Goal: Task Accomplishment & Management: Use online tool/utility

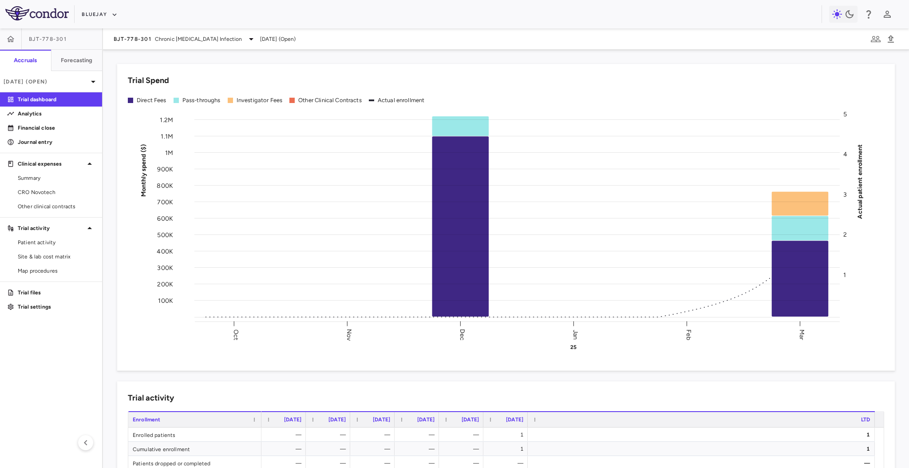
click at [95, 5] on div "Bluejay" at bounding box center [454, 14] width 909 height 28
click at [95, 9] on button "Bluejay" at bounding box center [100, 15] width 36 height 14
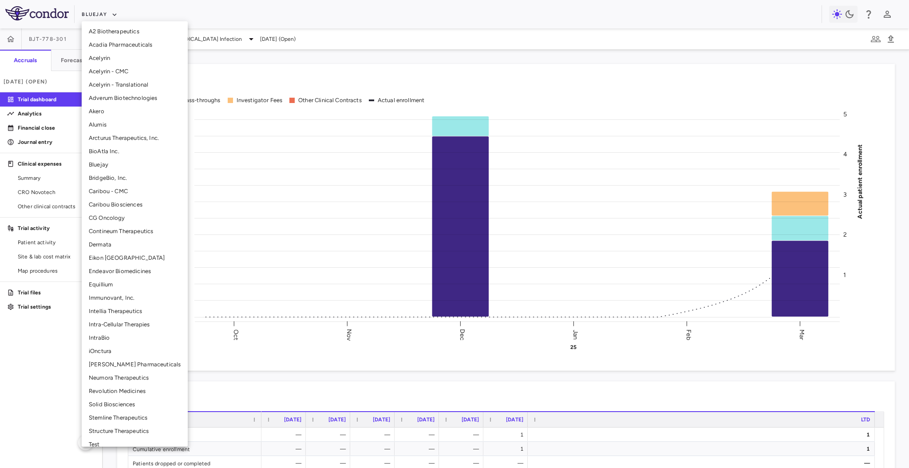
click at [125, 351] on li "Solid Biosciences" at bounding box center [135, 404] width 106 height 13
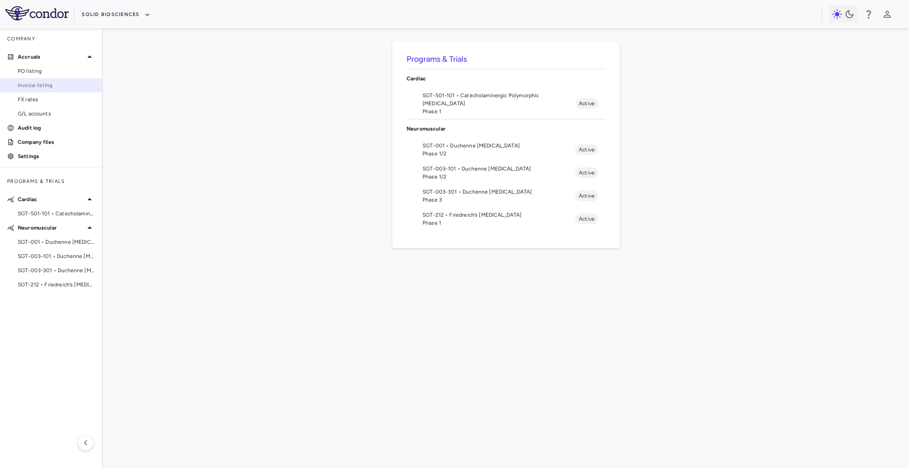
click at [47, 82] on span "Invoice listing" at bounding box center [56, 85] width 77 height 8
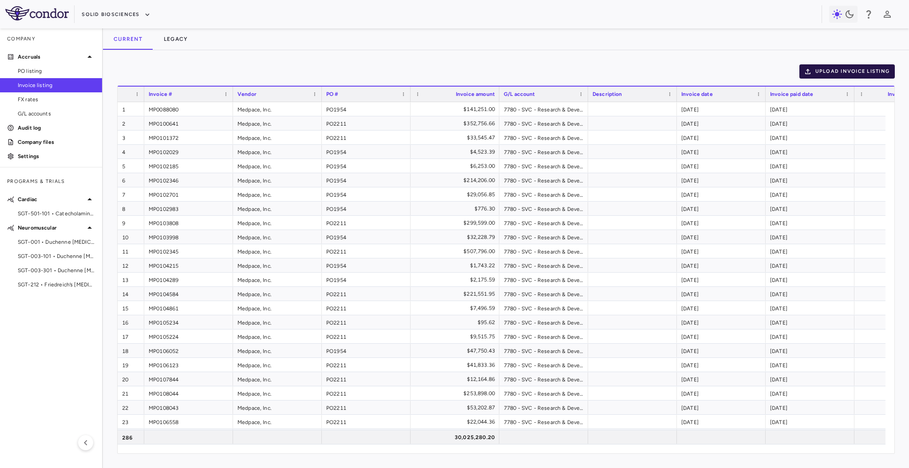
click at [681, 74] on icon "button" at bounding box center [808, 71] width 8 height 8
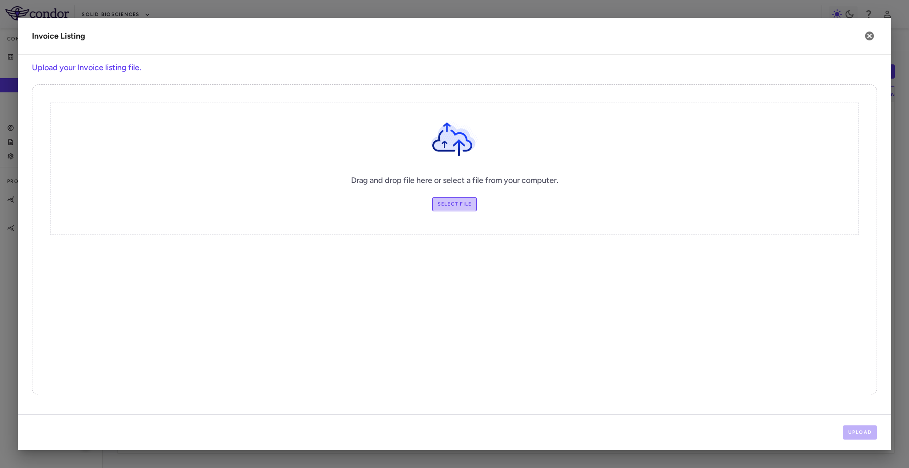
click at [458, 205] on label "Select file" at bounding box center [454, 204] width 45 height 14
click at [0, 0] on input "Select file" at bounding box center [0, 0] width 0 height 0
click at [681, 351] on button "Upload" at bounding box center [860, 432] width 35 height 14
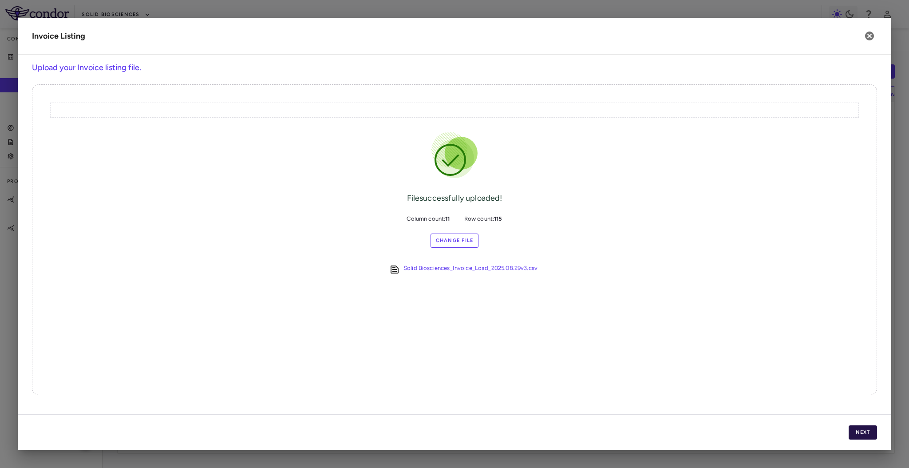
click at [681, 351] on button "Next" at bounding box center [863, 432] width 28 height 14
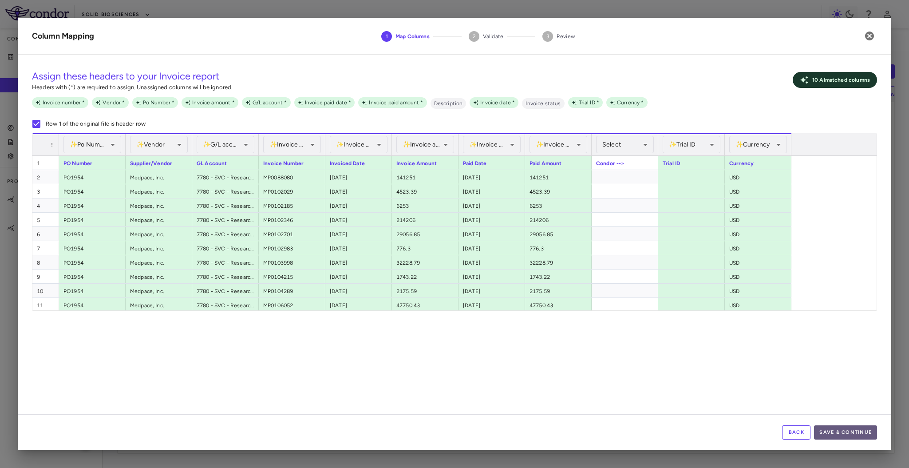
click at [681, 351] on button "Save & Continue" at bounding box center [845, 432] width 63 height 14
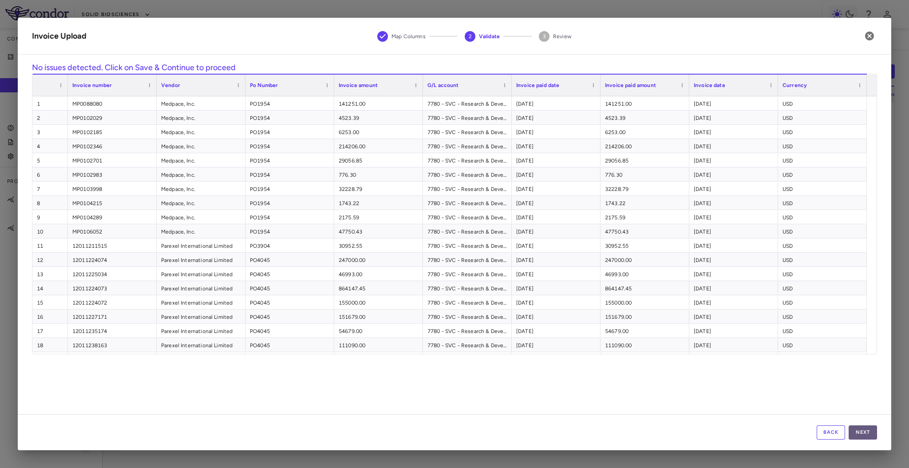
click at [681, 351] on button "Next" at bounding box center [863, 432] width 28 height 14
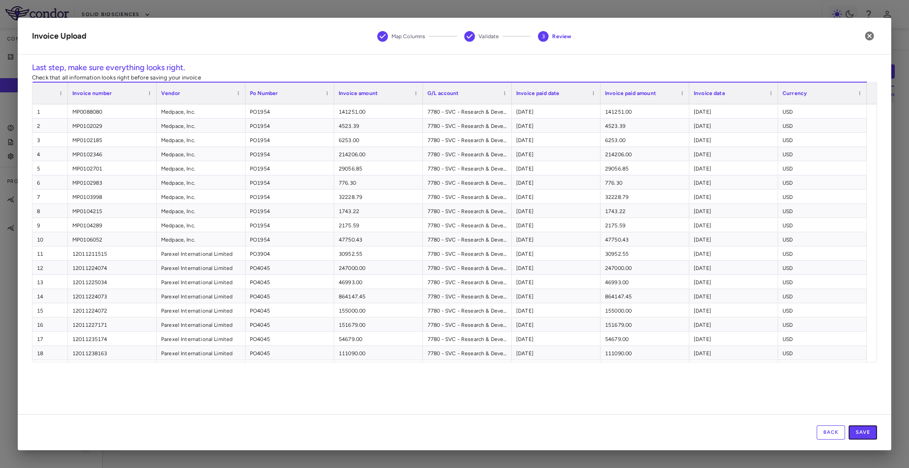
click at [681, 351] on button "Save" at bounding box center [863, 432] width 28 height 14
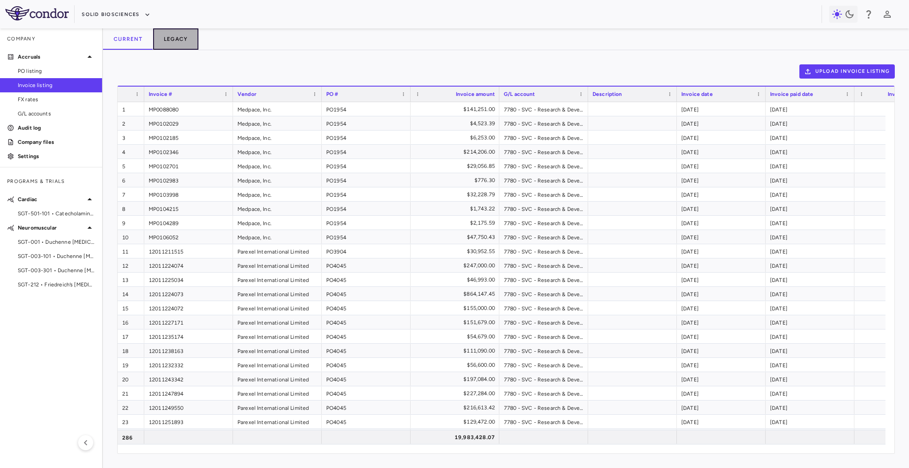
click at [172, 39] on button "Legacy" at bounding box center [176, 38] width 46 height 21
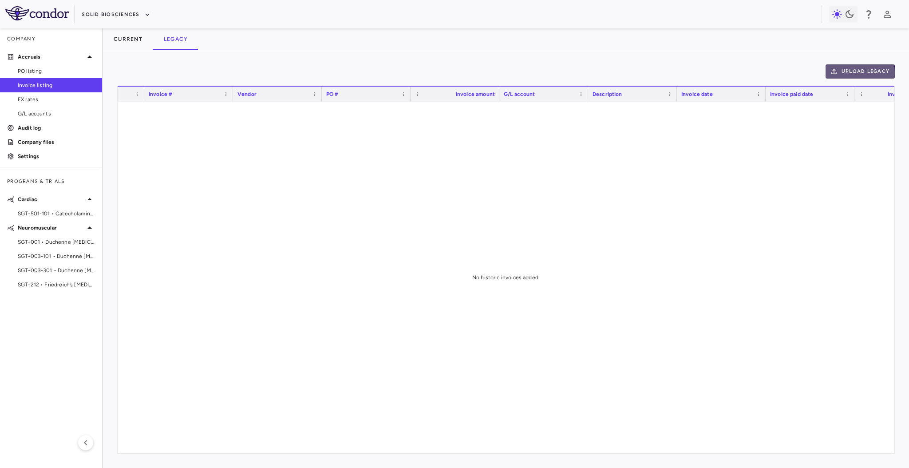
click at [681, 73] on button "Upload legacy" at bounding box center [859, 71] width 69 height 14
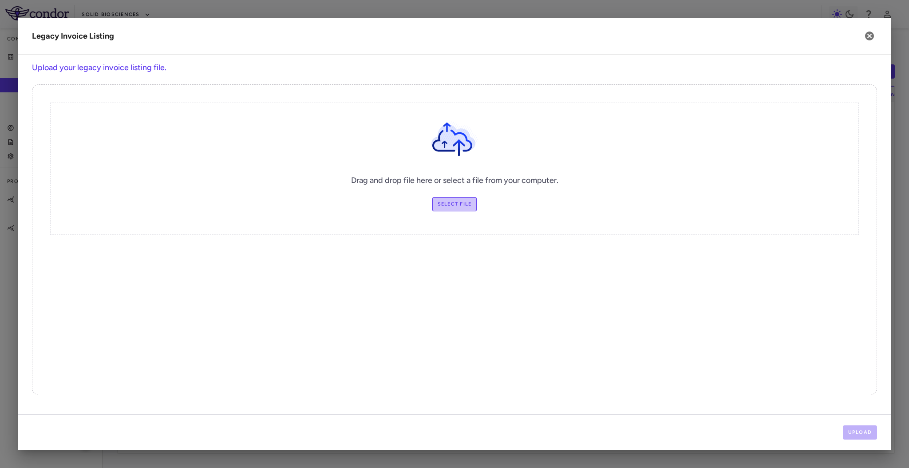
click at [442, 199] on label "Select file" at bounding box center [454, 204] width 45 height 14
click at [0, 0] on input "Select file" at bounding box center [0, 0] width 0 height 0
click at [681, 351] on button "Upload" at bounding box center [860, 432] width 35 height 14
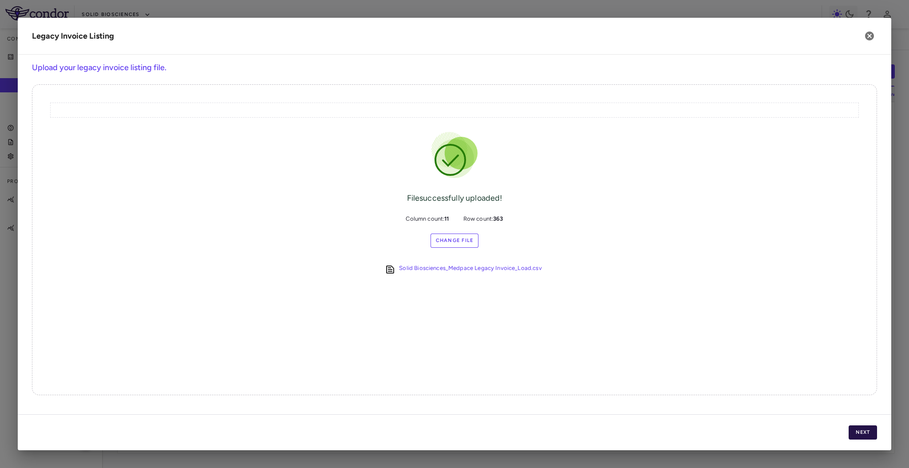
click at [681, 351] on button "Next" at bounding box center [863, 432] width 28 height 14
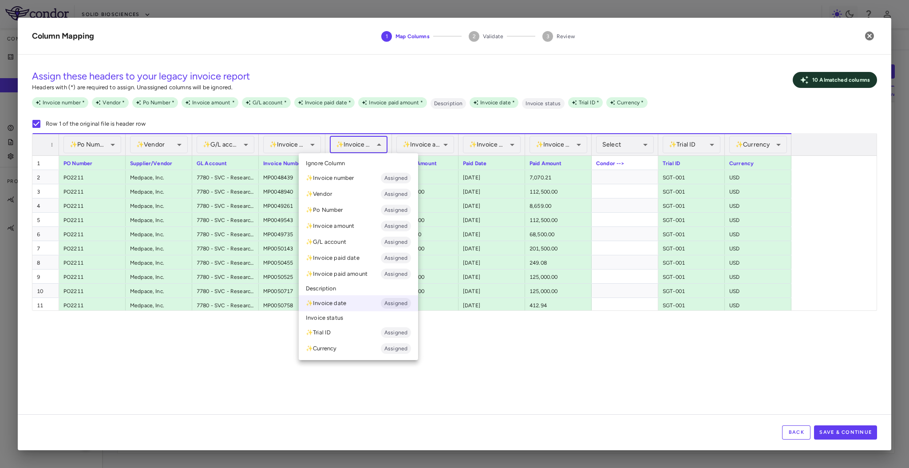
click at [348, 145] on body "Skip to sidebar Skip to main content Solid Biosciences Company Accruals PO list…" at bounding box center [454, 234] width 909 height 468
click at [348, 145] on div at bounding box center [454, 234] width 909 height 468
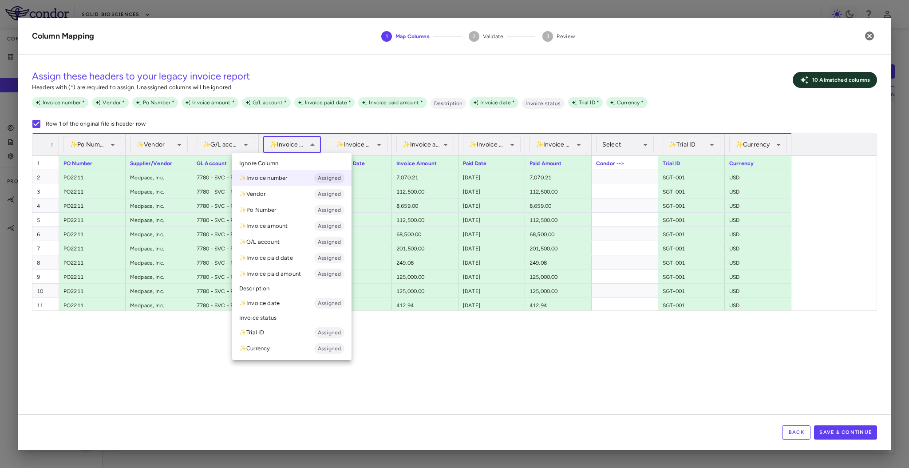
click at [302, 147] on body "Skip to sidebar Skip to main content Solid Biosciences Company Accruals PO list…" at bounding box center [454, 234] width 909 height 468
click at [302, 147] on div at bounding box center [454, 234] width 909 height 468
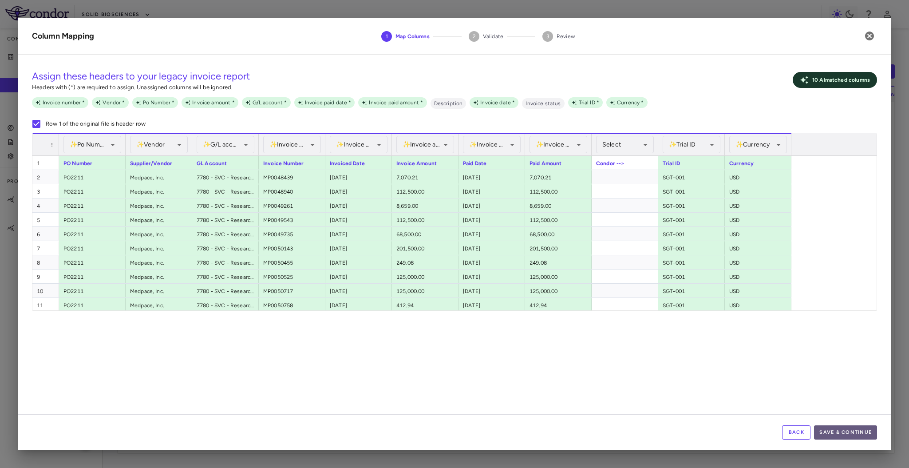
click at [681, 351] on button "Save & Continue" at bounding box center [845, 432] width 63 height 14
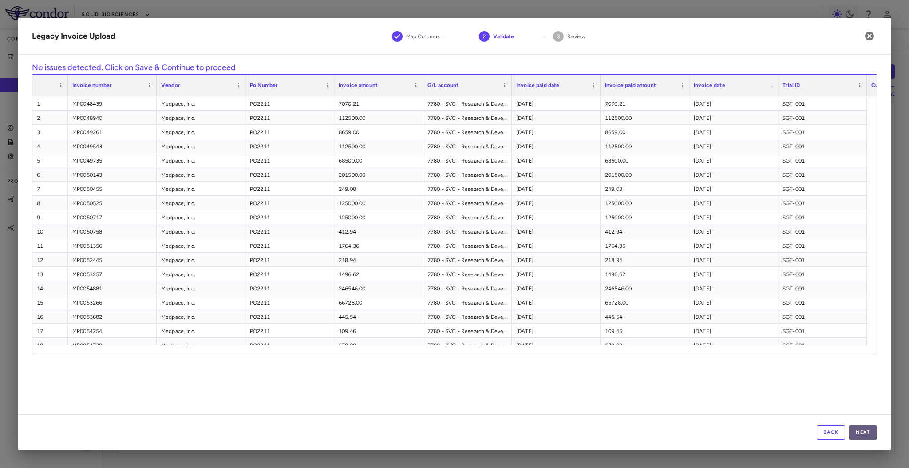
click at [681, 351] on button "Next" at bounding box center [863, 432] width 28 height 14
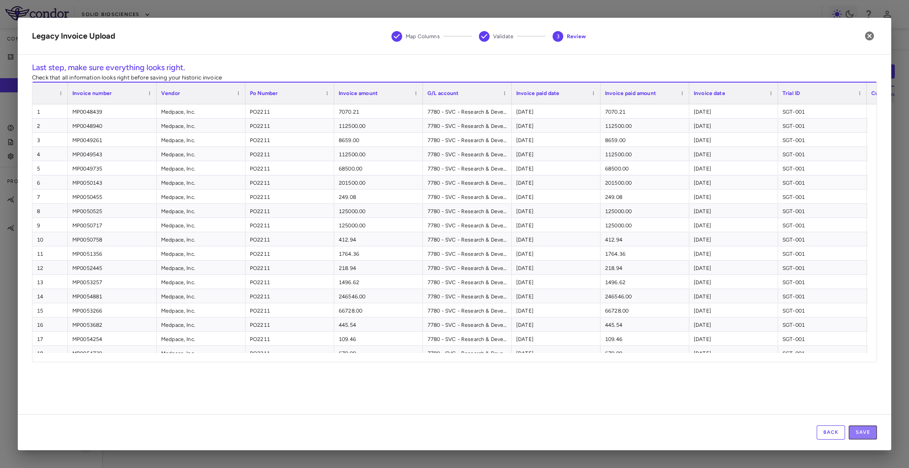
click at [681, 351] on button "Save" at bounding box center [863, 432] width 28 height 14
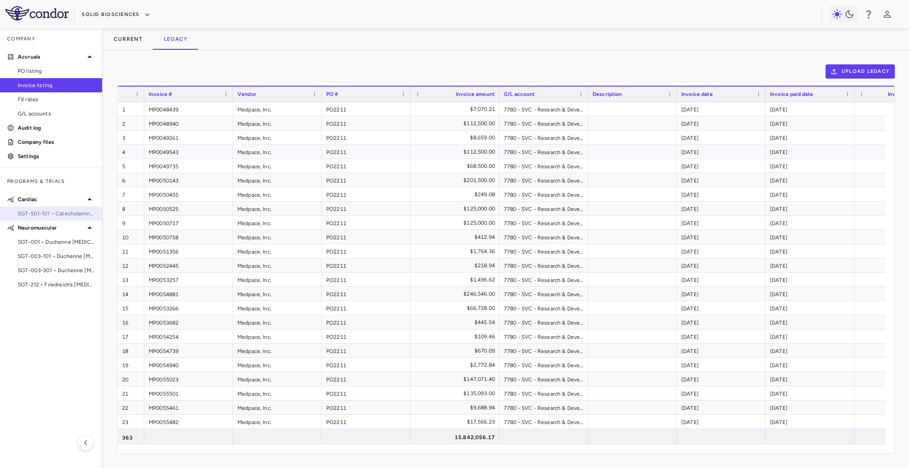
click at [64, 212] on span "SGT-501-101 • Catecholaminergic Polymorphic [MEDICAL_DATA]" at bounding box center [56, 213] width 77 height 8
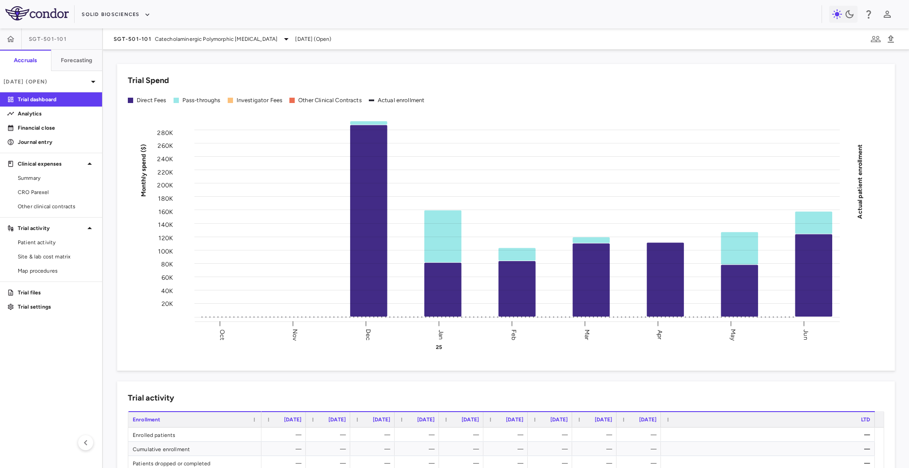
click at [215, 46] on div "SGT-501-101 Catecholaminergic Polymorphic [MEDICAL_DATA] [DATE] (Open)" at bounding box center [506, 38] width 806 height 21
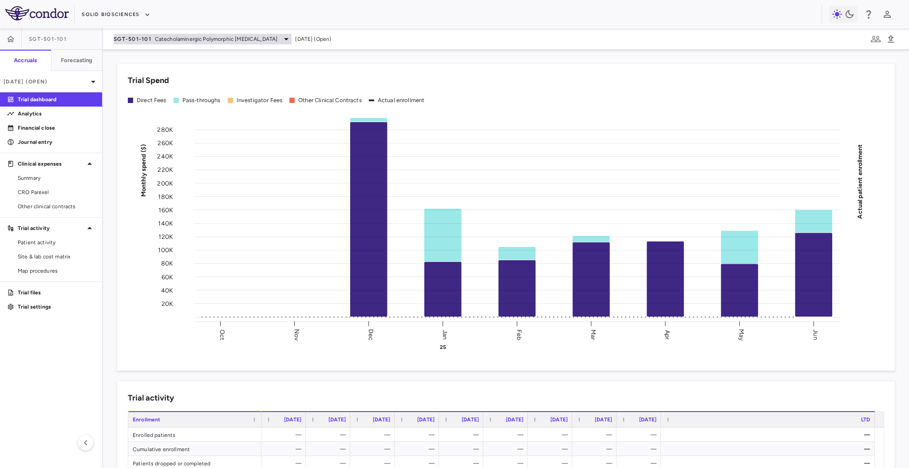
click at [225, 38] on span "Catecholaminergic Polymorphic [MEDICAL_DATA]" at bounding box center [216, 39] width 123 height 8
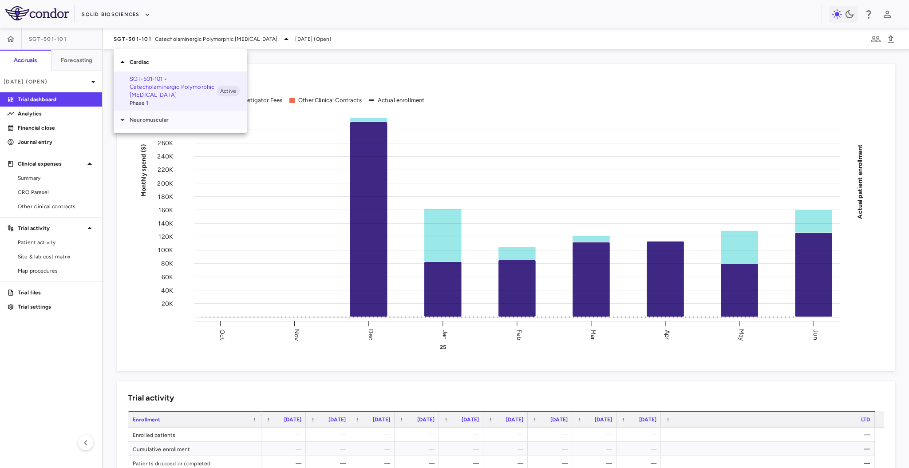
click at [207, 116] on p "Neuromuscular" at bounding box center [188, 120] width 117 height 8
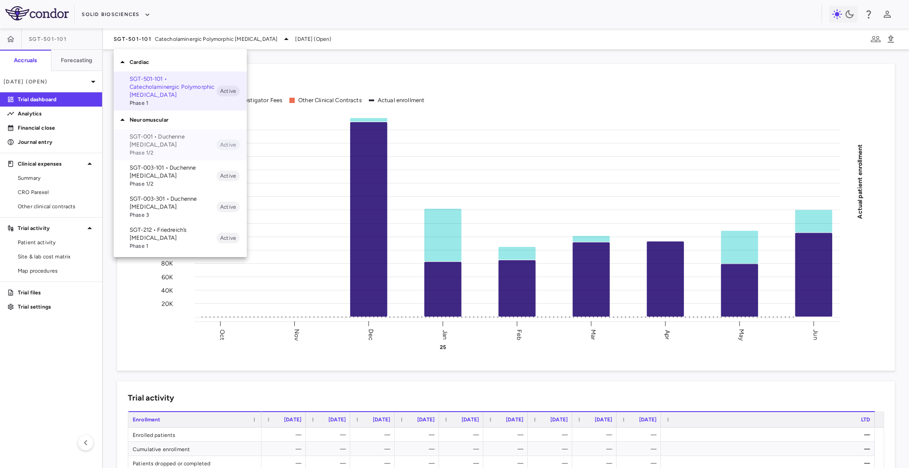
click at [195, 146] on p "SGT-001 • Duchenne [MEDICAL_DATA]" at bounding box center [173, 141] width 87 height 16
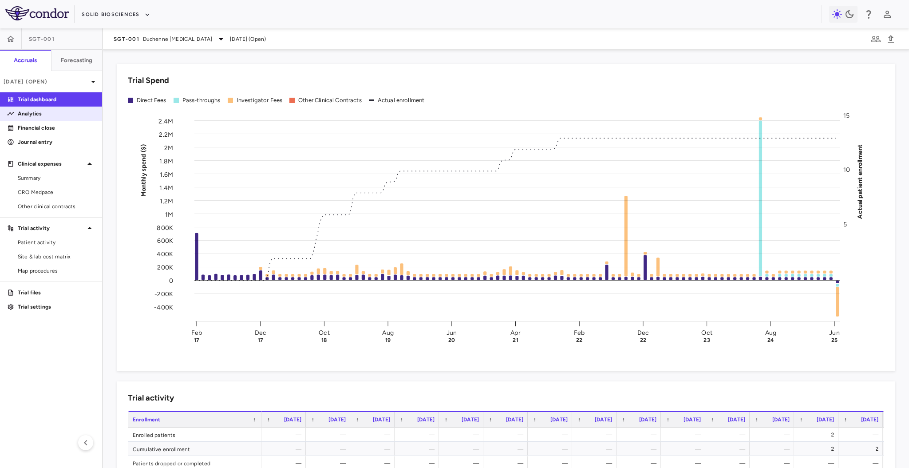
click at [43, 118] on link "Analytics" at bounding box center [51, 113] width 102 height 13
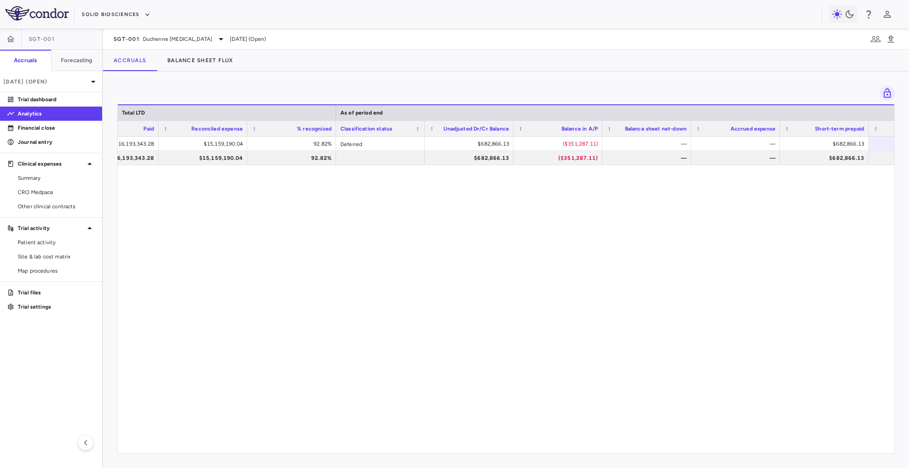
click at [382, 202] on div "$16,193,343.28 $15,159,190.04 92.82% Deferred $682,866.13 ($351,287.11) — — $68…" at bounding box center [506, 291] width 777 height 308
